Goal: Information Seeking & Learning: Learn about a topic

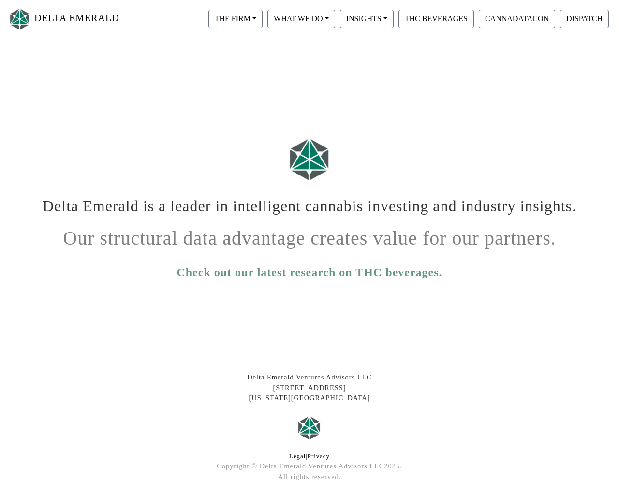
scroll to position [40, 0]
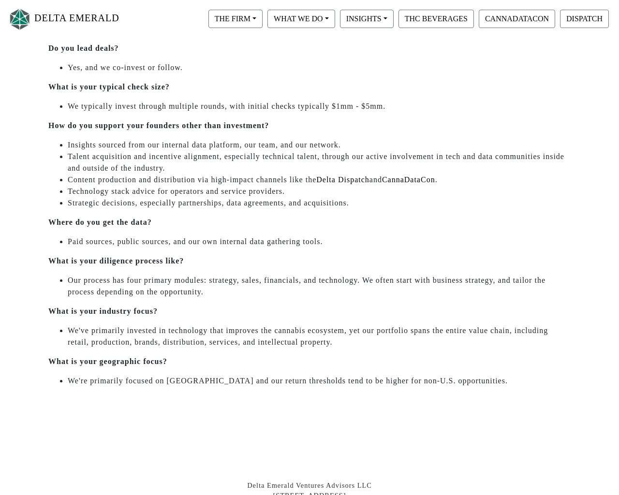
scroll to position [390, 0]
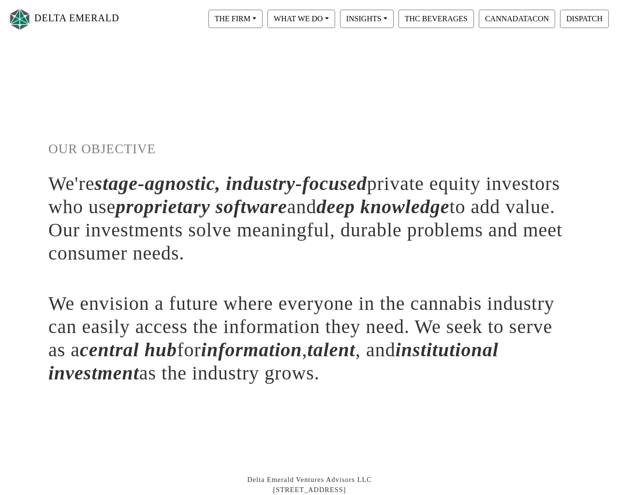
scroll to position [143, 0]
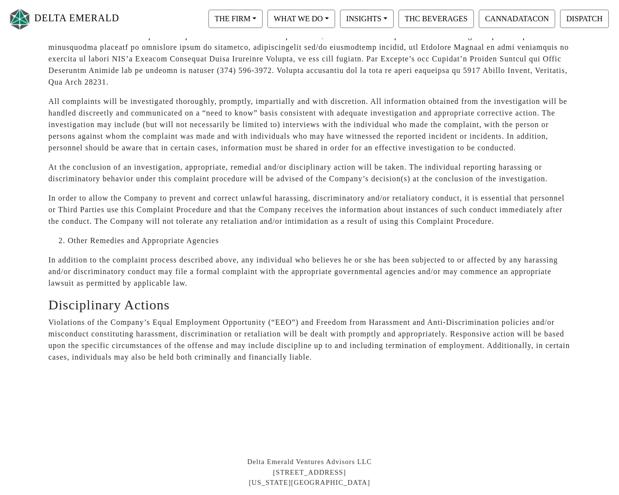
scroll to position [6162, 0]
